Goal: Task Accomplishment & Management: Manage account settings

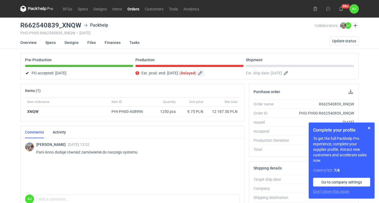
click at [204, 76] on button "button" at bounding box center [200, 73] width 7 height 7
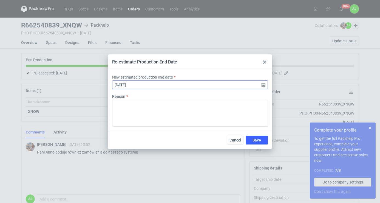
click at [149, 84] on input "[DATE]" at bounding box center [190, 84] width 156 height 9
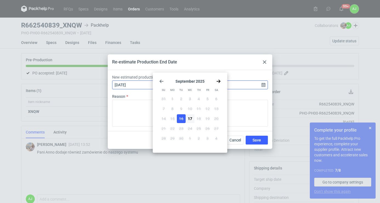
click at [141, 83] on input "[DATE]" at bounding box center [190, 84] width 156 height 9
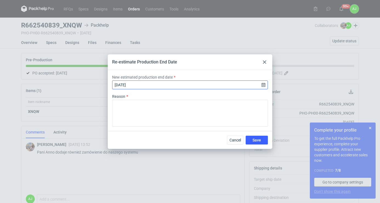
type input "[DATE]"
click at [263, 84] on input "[DATE]" at bounding box center [190, 84] width 156 height 9
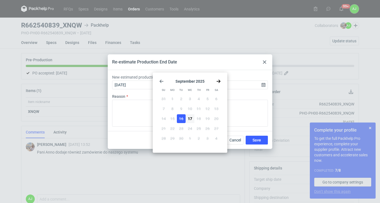
click at [212, 78] on div "[DATE] Su Mo Tu We Th Fr Sa 31 1 2 3 4 5 6 7 8 9 10 11 12 13 14 15 16 17 18 19 …" at bounding box center [190, 113] width 70 height 76
click at [160, 81] on use "Go back 1 month" at bounding box center [162, 81] width 4 height 3
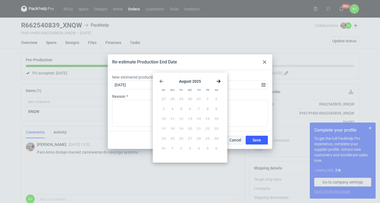
click at [235, 142] on button "Cancel" at bounding box center [235, 140] width 16 height 9
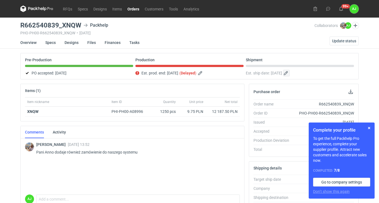
click at [290, 73] on button "button" at bounding box center [286, 73] width 7 height 7
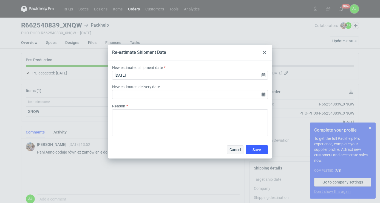
click at [241, 148] on span "Cancel" at bounding box center [236, 150] width 12 height 4
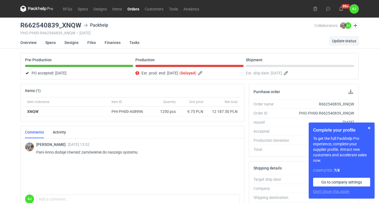
click at [354, 38] on button "Update status" at bounding box center [343, 40] width 29 height 9
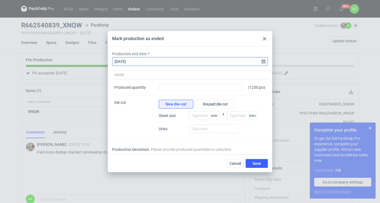
click at [264, 60] on input "[DATE]" at bounding box center [190, 61] width 156 height 9
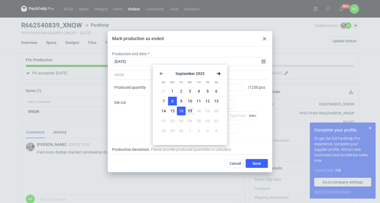
click at [173, 99] on span "8" at bounding box center [173, 100] width 2 height 5
type input "[DATE]"
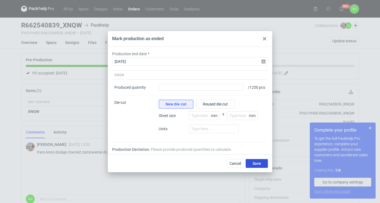
click at [258, 165] on span "Save" at bounding box center [257, 163] width 9 height 4
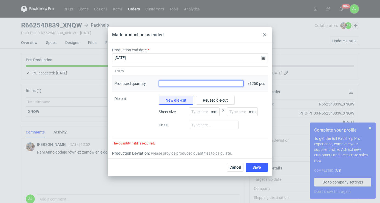
click at [207, 82] on input "Produced quantity" at bounding box center [201, 83] width 85 height 7
type input "1250"
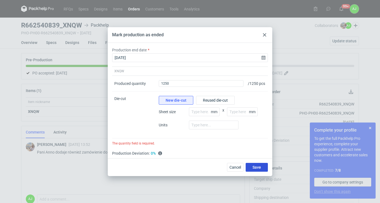
click at [254, 168] on span "Save" at bounding box center [257, 167] width 9 height 4
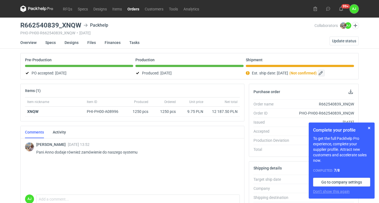
click at [324, 73] on button "button" at bounding box center [321, 73] width 7 height 7
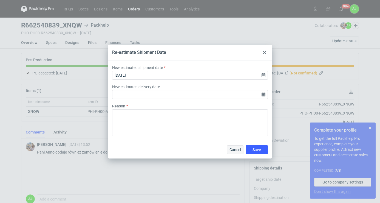
click at [237, 149] on span "Cancel" at bounding box center [236, 150] width 12 height 4
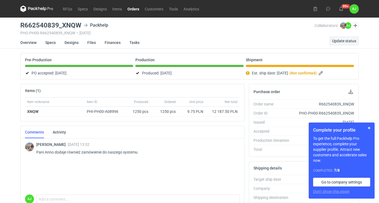
click at [346, 40] on span "Update status" at bounding box center [344, 41] width 24 height 4
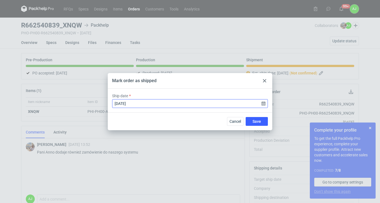
click at [265, 106] on input "[DATE]" at bounding box center [190, 103] width 156 height 9
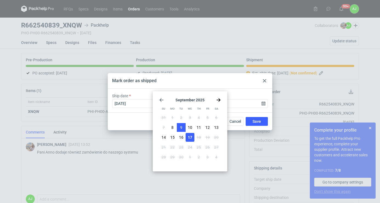
click at [181, 126] on span "9" at bounding box center [181, 127] width 2 height 5
type input "[DATE]"
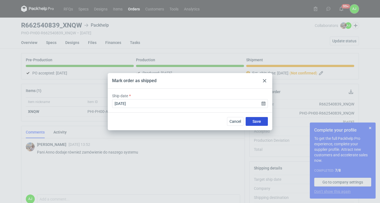
click at [259, 121] on span "Save" at bounding box center [257, 121] width 9 height 4
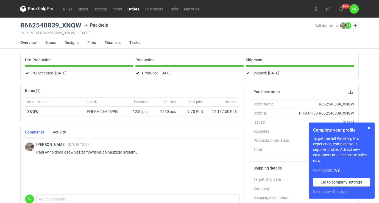
click at [372, 64] on div "RFQs Specs Designs Items Orders Customers Tools Analytics 99+ [PERSON_NAME] [PE…" at bounding box center [189, 101] width 379 height 203
click at [369, 128] on button "button" at bounding box center [369, 128] width 7 height 7
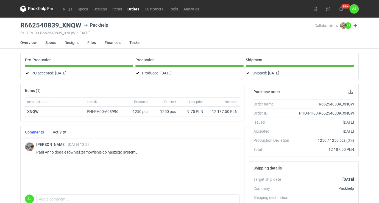
click at [138, 9] on link "Orders" at bounding box center [133, 8] width 17 height 7
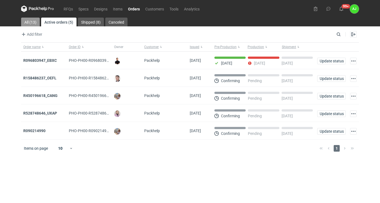
click at [34, 21] on link "All (13)" at bounding box center [30, 22] width 19 height 9
